Goal: Complete application form: Complete application form

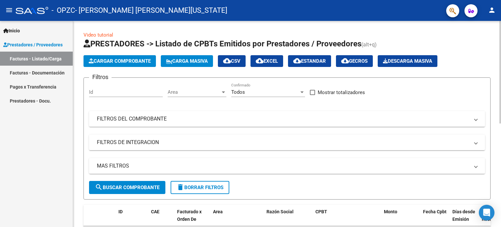
click at [124, 56] on button "Cargar Comprobante" at bounding box center [119, 61] width 72 height 12
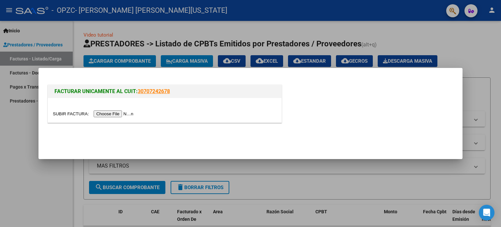
click at [107, 115] on input "file" at bounding box center [94, 113] width 82 height 7
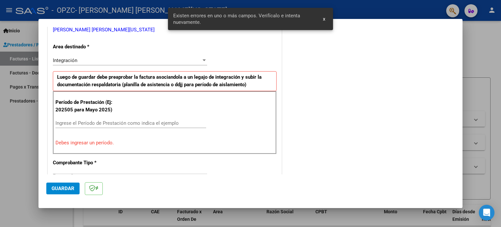
scroll to position [141, 0]
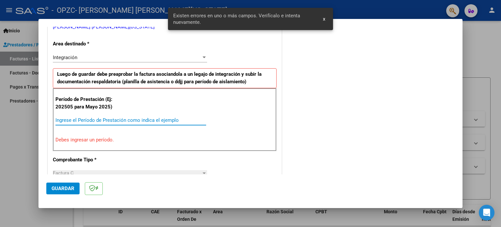
click at [83, 119] on input "Ingrese el Período de Prestación como indica el ejemplo" at bounding box center [130, 120] width 151 height 6
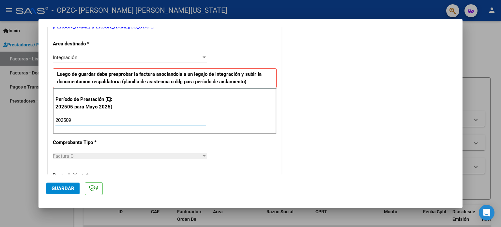
type input "202509"
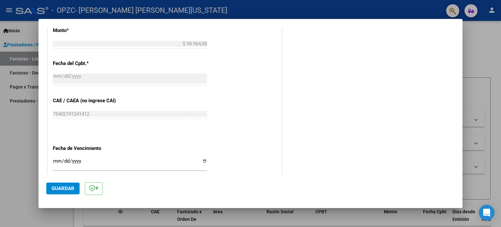
scroll to position [425, 0]
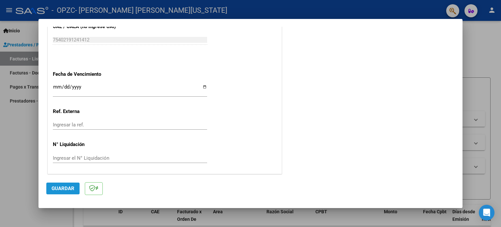
click at [74, 186] on button "Guardar" at bounding box center [62, 188] width 33 height 12
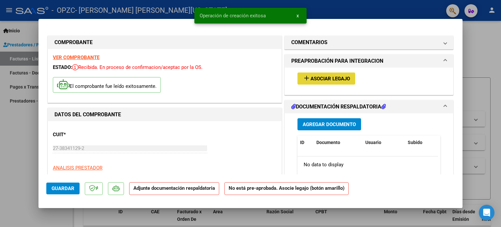
click at [329, 76] on span "Asociar Legajo" at bounding box center [329, 79] width 39 height 6
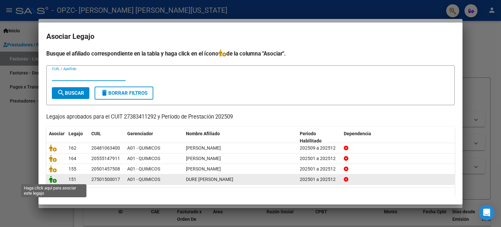
click at [53, 180] on icon at bounding box center [53, 178] width 8 height 7
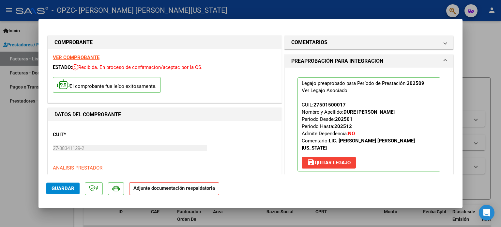
click at [177, 191] on p "Adjunte documentación respaldatoria" at bounding box center [174, 188] width 90 height 13
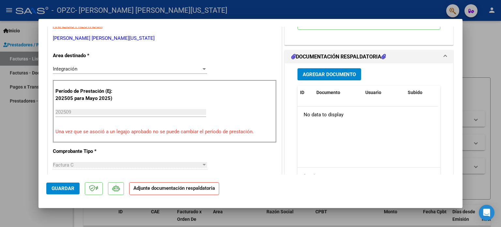
scroll to position [141, 0]
click at [322, 71] on span "Agregar Documento" at bounding box center [329, 74] width 53 height 6
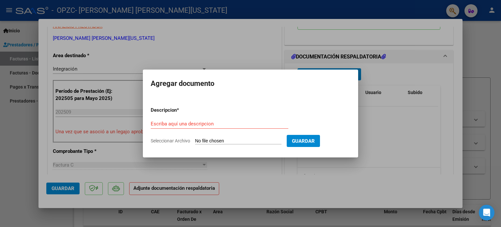
click at [366, 132] on div at bounding box center [250, 113] width 501 height 227
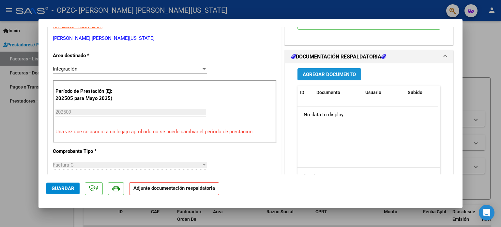
click at [342, 71] on span "Agregar Documento" at bounding box center [329, 74] width 53 height 6
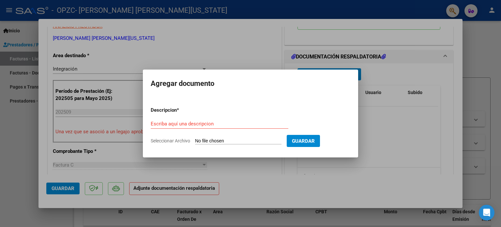
click at [198, 126] on div "Escriba aquí una descripcion" at bounding box center [220, 124] width 138 height 10
click at [207, 126] on input "Escriba aquí una descripcion" at bounding box center [220, 124] width 138 height 6
type input "ASISTENCIA"
click at [211, 141] on input "Seleccionar Archivo" at bounding box center [238, 141] width 86 height 6
type input "C:\fakepath\DURÉ SEPTIEMBRE.jpg"
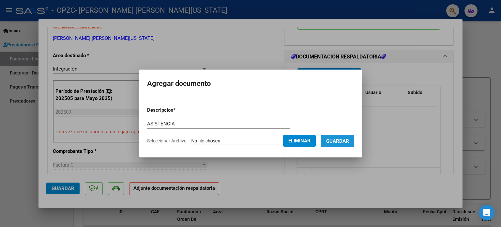
click at [340, 143] on span "Guardar" at bounding box center [337, 141] width 23 height 6
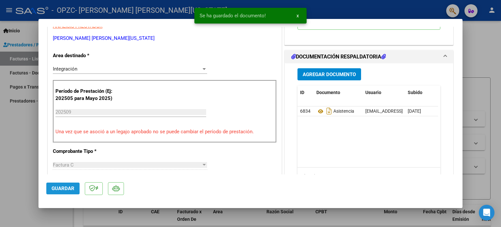
click at [64, 188] on span "Guardar" at bounding box center [63, 188] width 23 height 6
click at [15, 189] on div at bounding box center [250, 113] width 501 height 227
type input "$ 0,00"
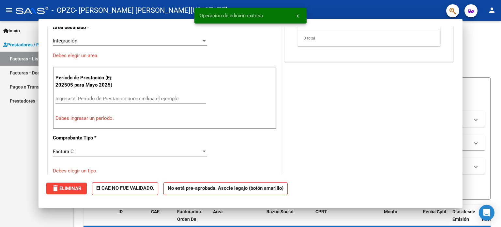
scroll to position [0, 0]
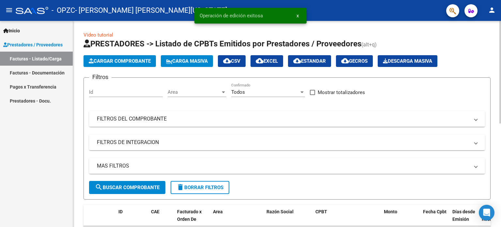
click at [134, 60] on span "Cargar Comprobante" at bounding box center [120, 61] width 62 height 6
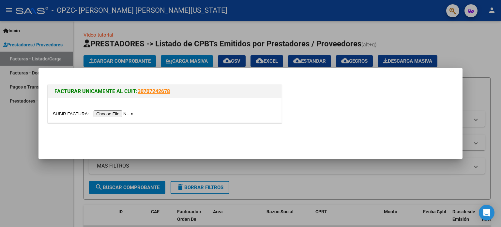
click at [103, 111] on input "file" at bounding box center [94, 113] width 82 height 7
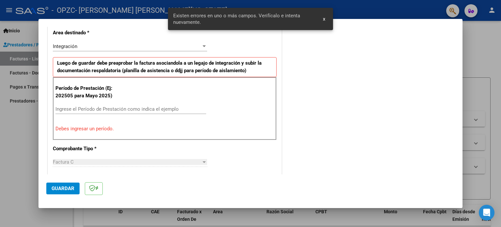
scroll to position [153, 0]
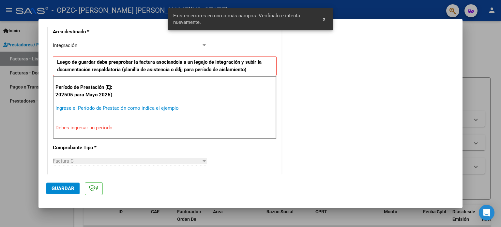
click at [100, 109] on input "Ingrese el Período de Prestación como indica el ejemplo" at bounding box center [130, 108] width 151 height 6
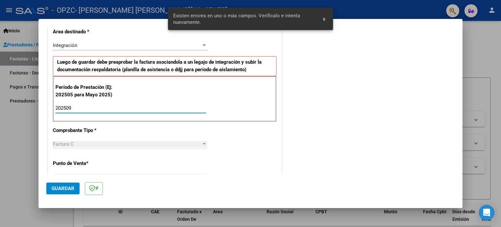
type input "202509"
click at [65, 188] on span "Guardar" at bounding box center [63, 188] width 23 height 6
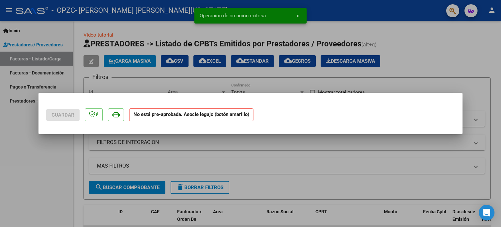
scroll to position [0, 0]
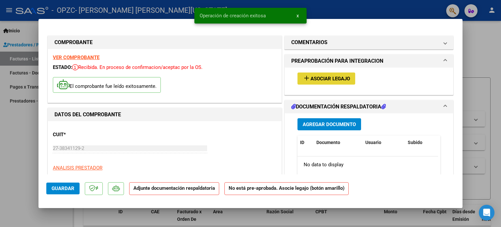
click at [327, 80] on span "Asociar Legajo" at bounding box center [329, 79] width 39 height 6
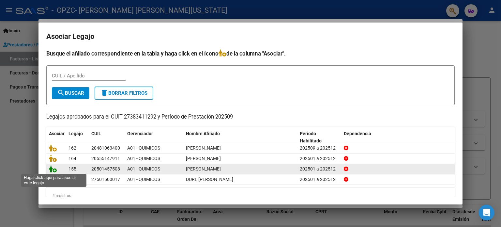
click at [55, 170] on icon at bounding box center [53, 168] width 8 height 7
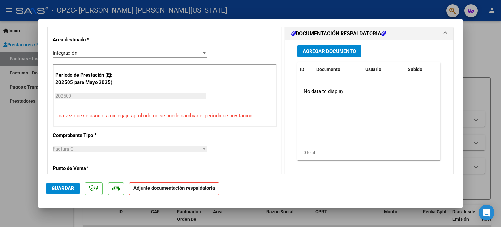
scroll to position [137, 0]
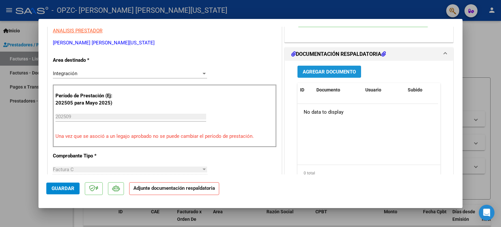
click at [330, 69] on span "Agregar Documento" at bounding box center [329, 72] width 53 height 6
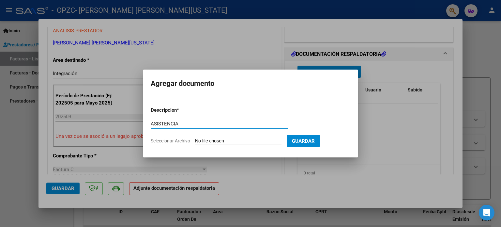
type input "ASISTENCIA"
click at [207, 140] on input "Seleccionar Archivo" at bounding box center [238, 141] width 86 height 6
type input "C:\fakepath\[PERSON_NAME] SEPTIEMBRE.jpg"
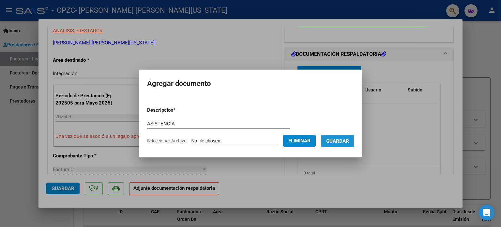
click at [340, 143] on span "Guardar" at bounding box center [337, 141] width 23 height 6
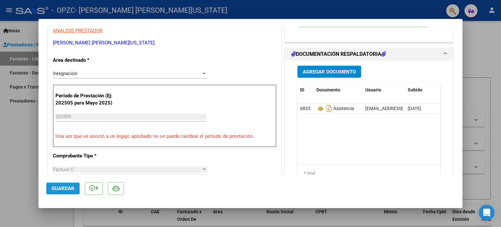
click at [64, 188] on span "Guardar" at bounding box center [63, 188] width 23 height 6
click at [326, 128] on datatable-body "6835 Asistencia [EMAIL_ADDRESS][DOMAIN_NAME] - [PERSON_NAME][US_STATE] [DATE]" at bounding box center [367, 134] width 141 height 61
click at [47, 192] on button "Guardar" at bounding box center [62, 188] width 33 height 12
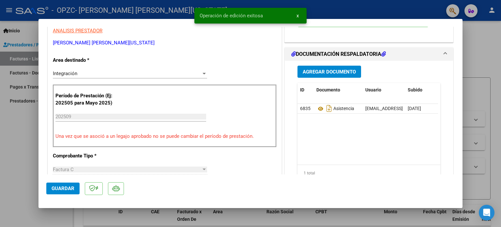
click at [20, 178] on div at bounding box center [250, 113] width 501 height 227
type input "$ 0,00"
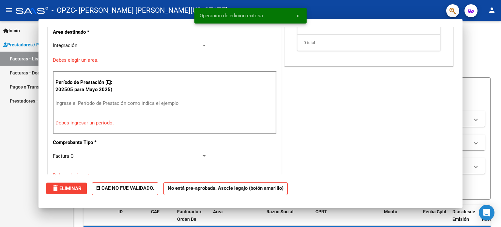
scroll to position [0, 0]
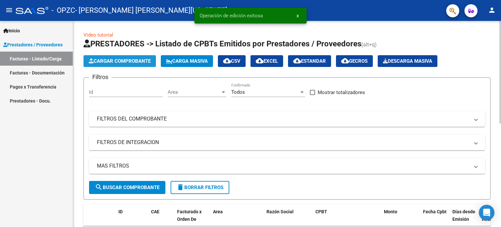
click at [130, 61] on span "Cargar Comprobante" at bounding box center [120, 61] width 62 height 6
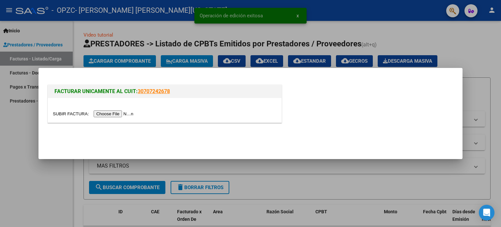
click at [112, 117] on input "file" at bounding box center [94, 113] width 82 height 7
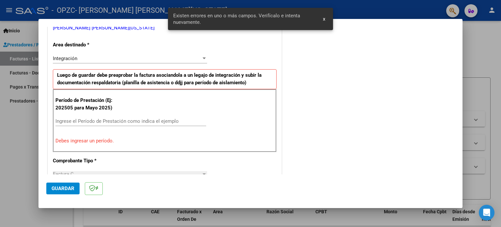
scroll to position [141, 0]
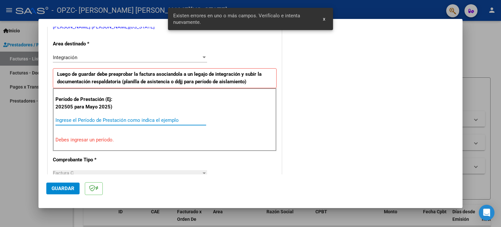
click at [149, 122] on input "Ingrese el Período de Prestación como indica el ejemplo" at bounding box center [130, 120] width 151 height 6
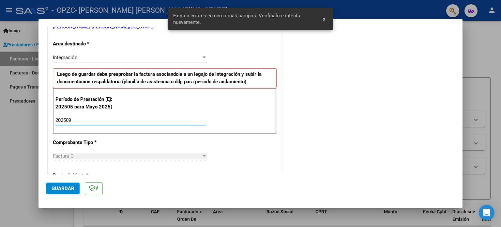
type input "202509"
click at [72, 185] on span "Guardar" at bounding box center [63, 188] width 23 height 6
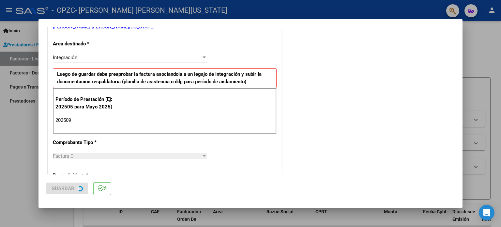
scroll to position [0, 0]
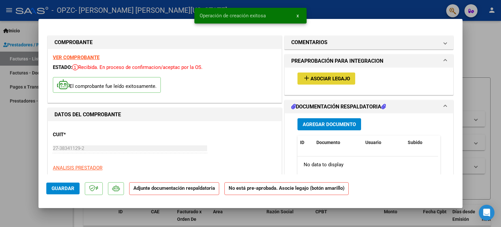
click at [340, 74] on button "add Asociar Legajo" at bounding box center [326, 78] width 58 height 12
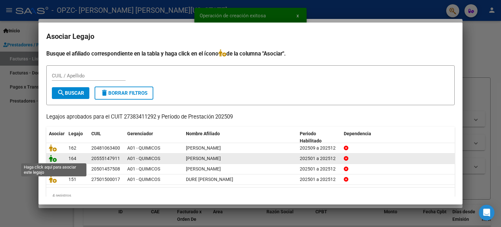
click at [55, 156] on icon at bounding box center [53, 158] width 8 height 7
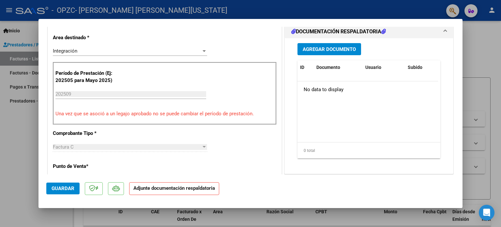
scroll to position [124, 0]
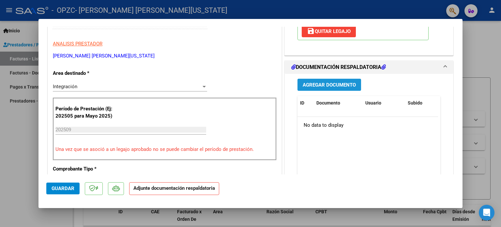
click at [314, 87] on span "Agregar Documento" at bounding box center [329, 85] width 53 height 6
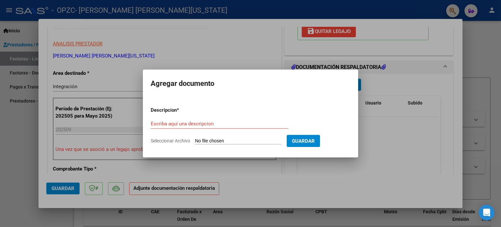
click at [210, 117] on form "Descripcion * Escriba aquí una descripcion Seleccionar Archivo Guardar" at bounding box center [251, 125] width 200 height 48
click at [198, 123] on input "Escriba aquí una descripcion" at bounding box center [220, 124] width 138 height 6
type input "ASISTENCIA"
click at [210, 138] on input "Seleccionar Archivo" at bounding box center [238, 141] width 86 height 6
type input "C:\fakepath\[PERSON_NAME] SEPTIEMBRE.jpg"
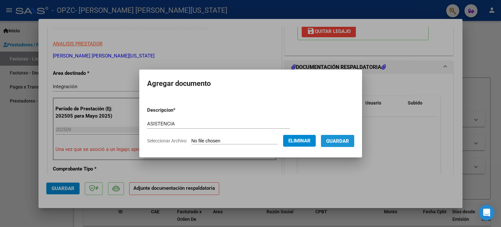
click at [340, 140] on span "Guardar" at bounding box center [337, 141] width 23 height 6
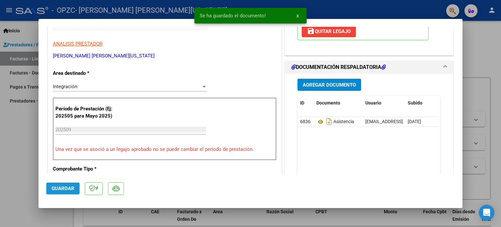
click at [66, 187] on span "Guardar" at bounding box center [63, 188] width 23 height 6
click at [20, 179] on div at bounding box center [250, 113] width 501 height 227
type input "$ 0,00"
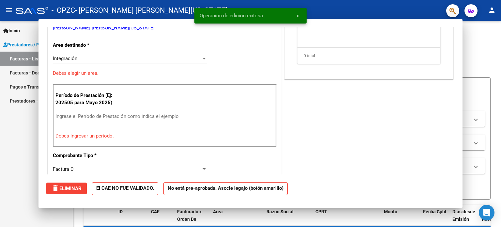
scroll to position [0, 0]
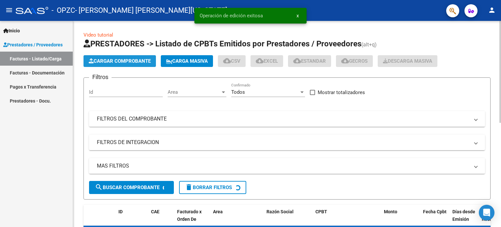
click at [145, 63] on span "Cargar Comprobante" at bounding box center [120, 61] width 62 height 6
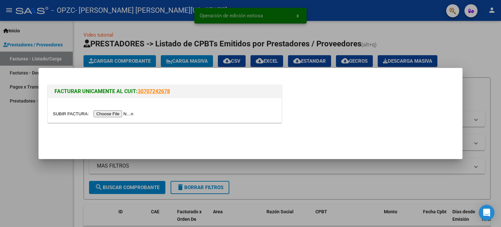
click at [111, 114] on input "file" at bounding box center [94, 113] width 82 height 7
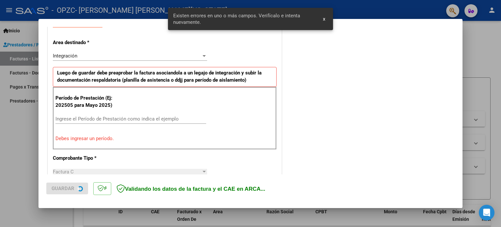
scroll to position [141, 0]
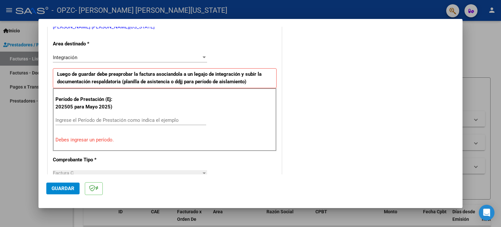
click at [144, 115] on div "Ingrese el Período de Prestación como indica el ejemplo" at bounding box center [130, 120] width 151 height 10
click at [140, 117] on input "Ingrese el Período de Prestación como indica el ejemplo" at bounding box center [130, 120] width 151 height 6
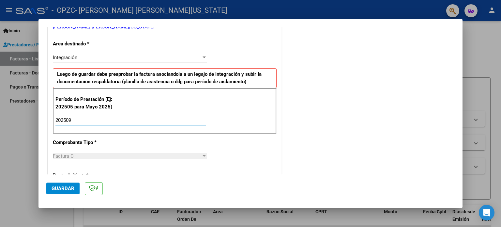
type input "202509"
click at [66, 188] on span "Guardar" at bounding box center [63, 188] width 23 height 6
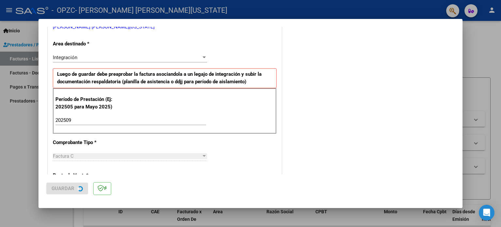
scroll to position [0, 0]
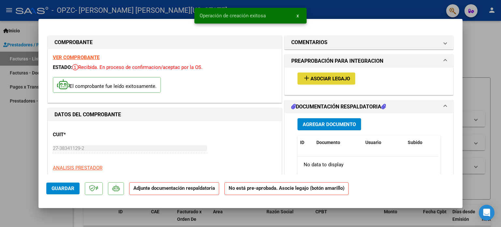
click at [313, 79] on span "Asociar Legajo" at bounding box center [329, 79] width 39 height 6
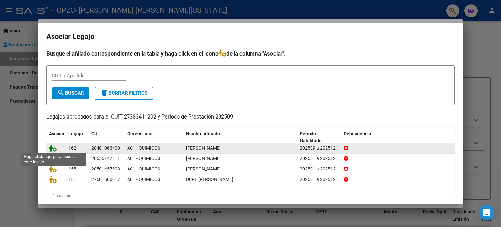
click at [54, 148] on icon at bounding box center [53, 147] width 8 height 7
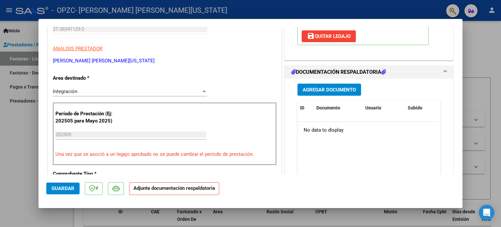
scroll to position [123, 0]
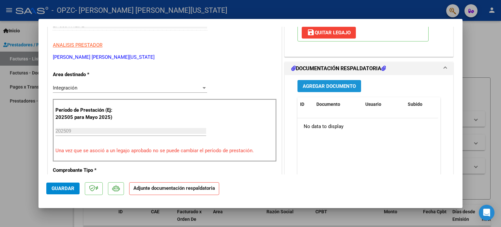
click at [334, 87] on span "Agregar Documento" at bounding box center [329, 86] width 53 height 6
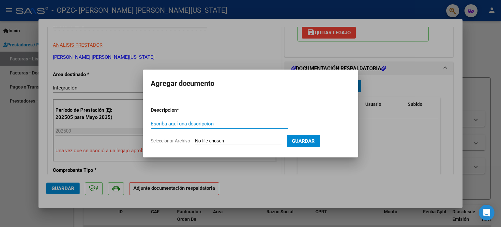
click at [186, 122] on input "Escriba aquí una descripcion" at bounding box center [220, 124] width 138 height 6
type input "ASISTENCIA"
click at [222, 142] on input "Seleccionar Archivo" at bounding box center [238, 141] width 86 height 6
type input "C:\fakepath\[PERSON_NAME] SEPTIEMBRE.jpg"
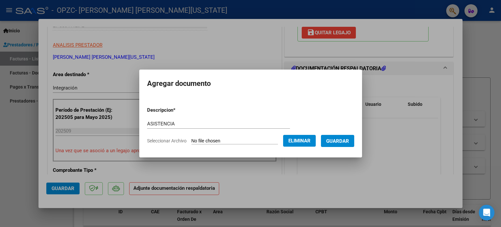
click at [335, 143] on span "Guardar" at bounding box center [337, 141] width 23 height 6
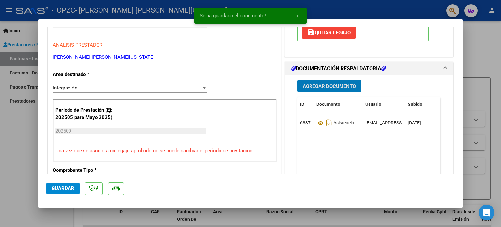
click at [0, 165] on div at bounding box center [250, 113] width 501 height 227
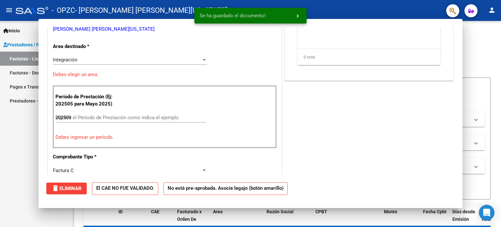
type input "$ 0,00"
